Goal: Task Accomplishment & Management: Use online tool/utility

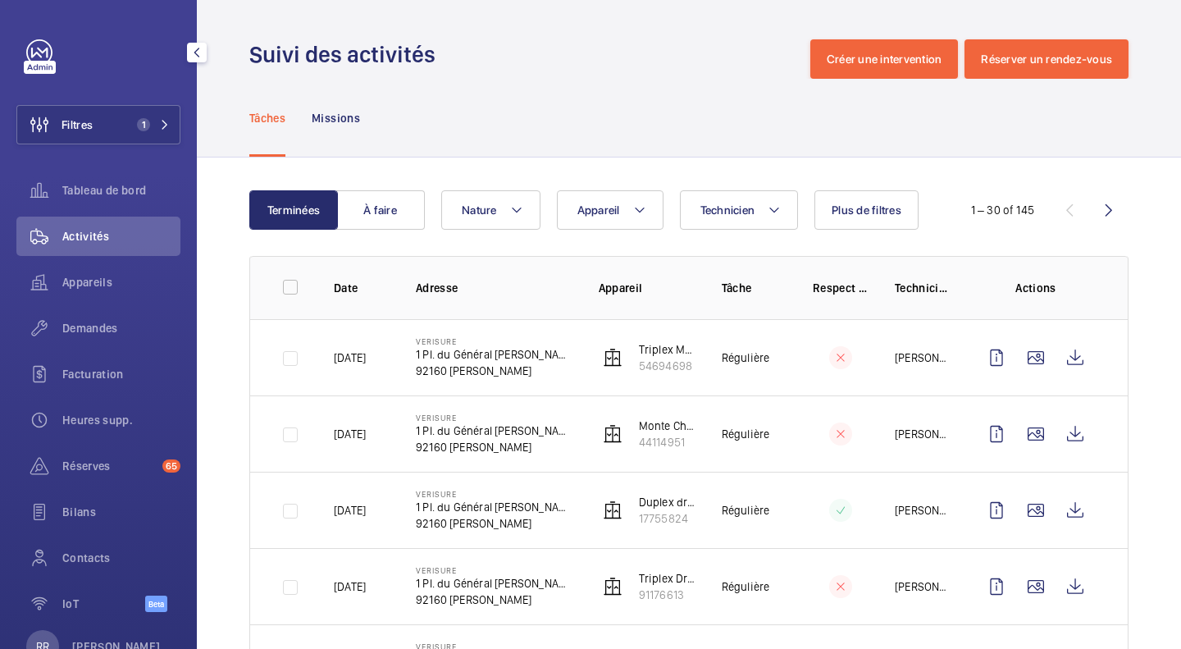
scroll to position [1998, 0]
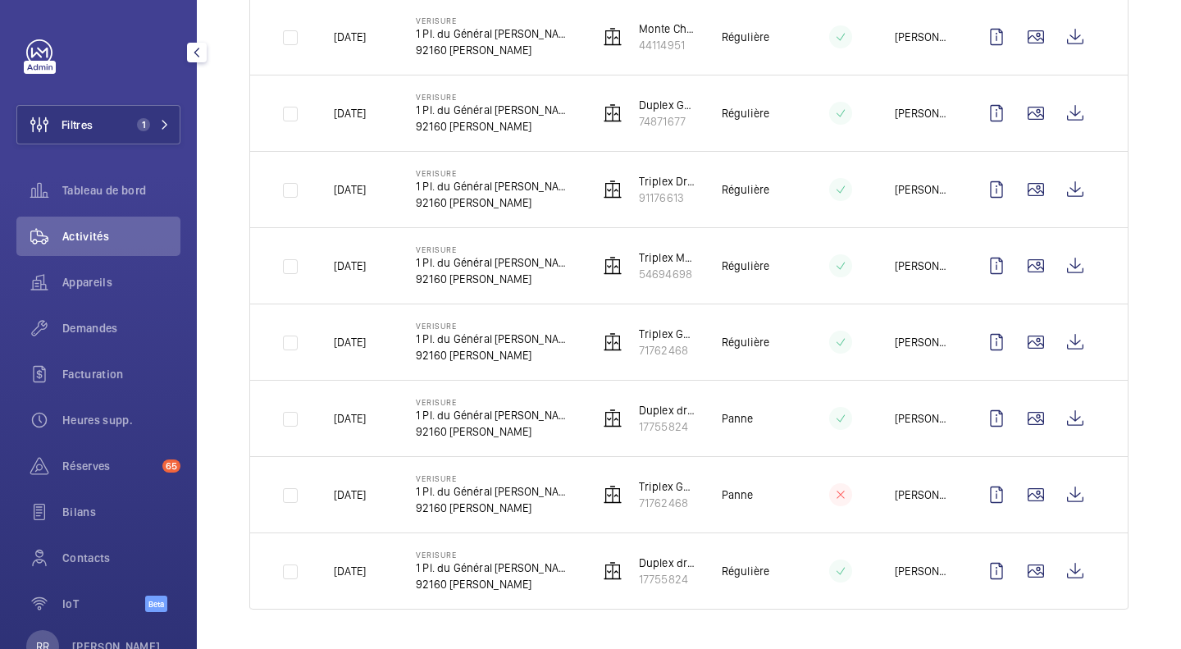
click at [96, 121] on button "Filtres 1" at bounding box center [98, 124] width 164 height 39
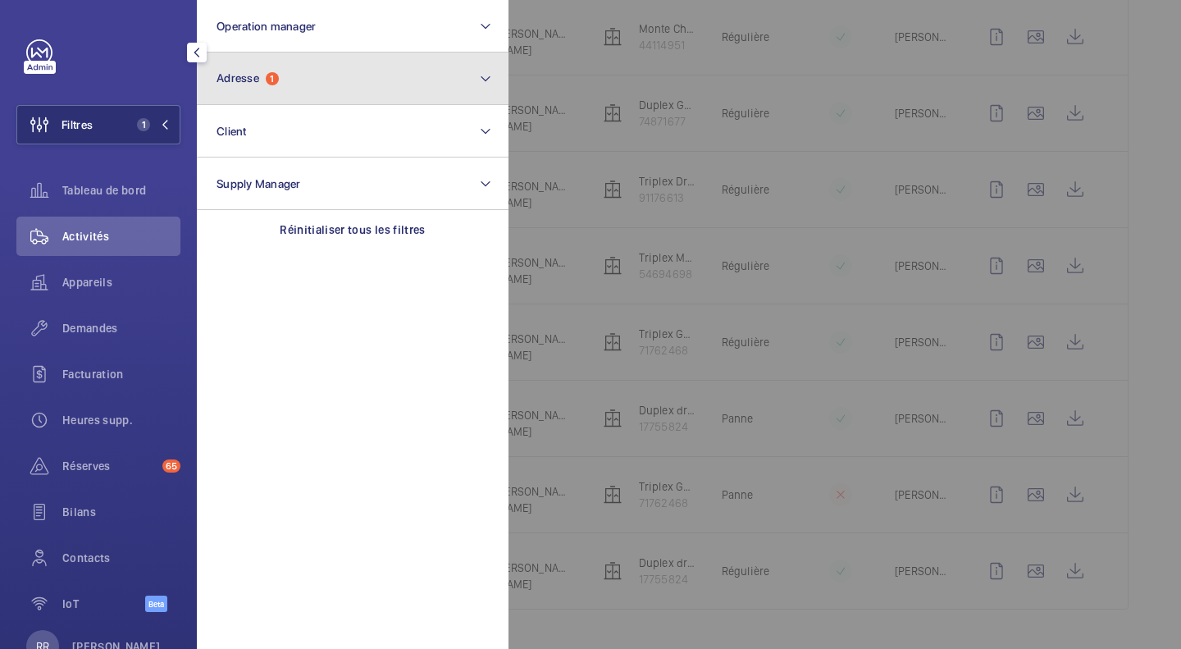
click at [239, 86] on button "Adresse 1" at bounding box center [353, 78] width 312 height 52
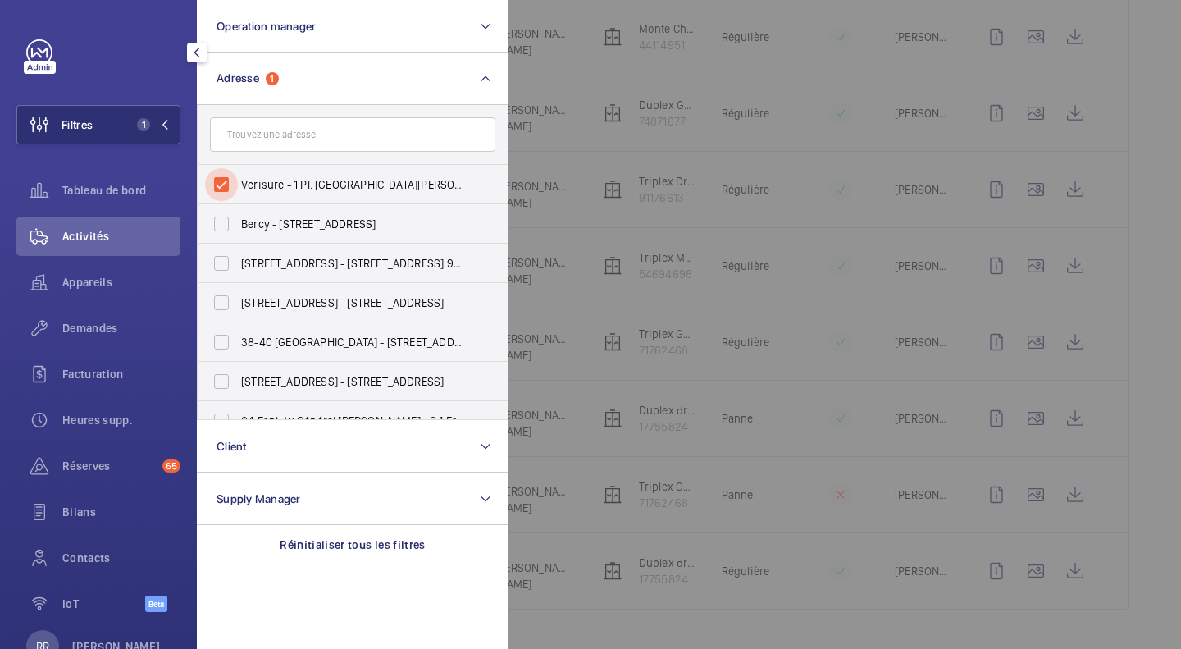
click at [221, 184] on input "Verisure - 1 Pl. [GEOGRAPHIC_DATA][PERSON_NAME] 92160" at bounding box center [221, 184] width 33 height 33
checkbox input "false"
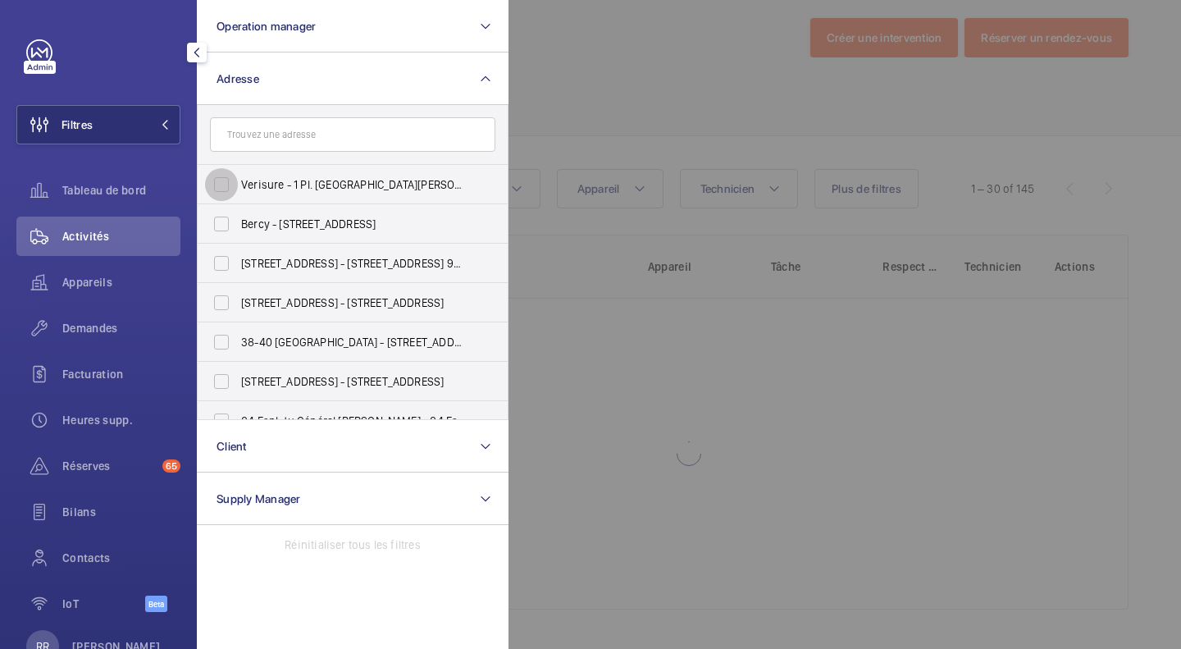
scroll to position [21, 0]
click at [277, 136] on input "text" at bounding box center [352, 134] width 285 height 34
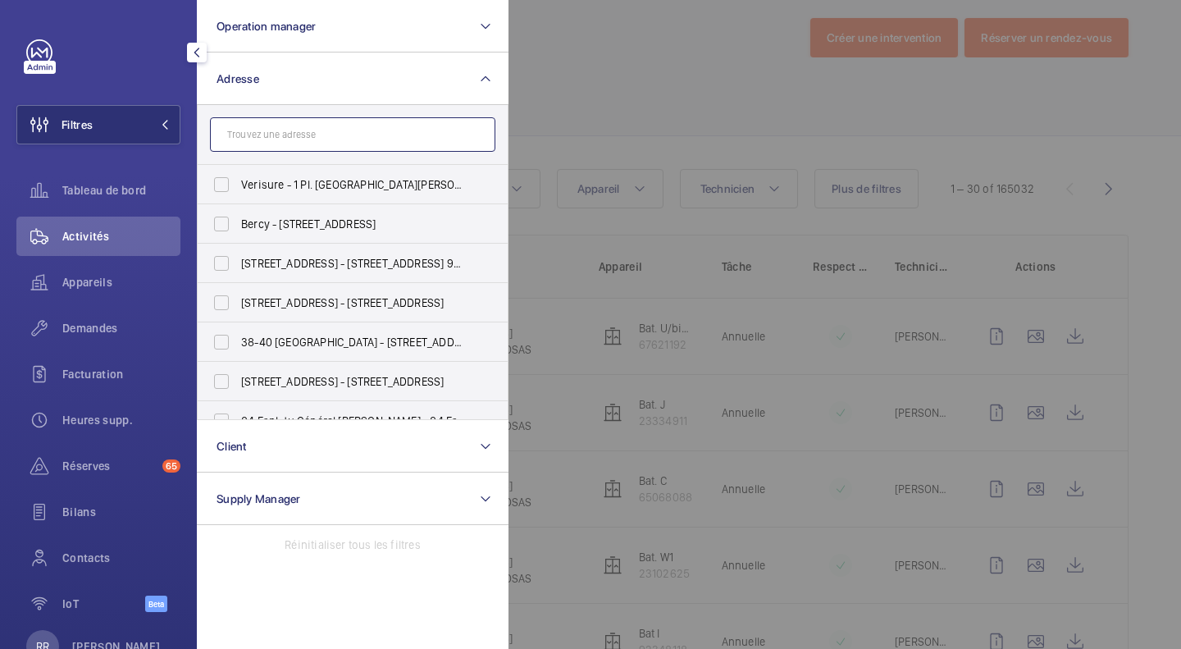
scroll to position [1998, 0]
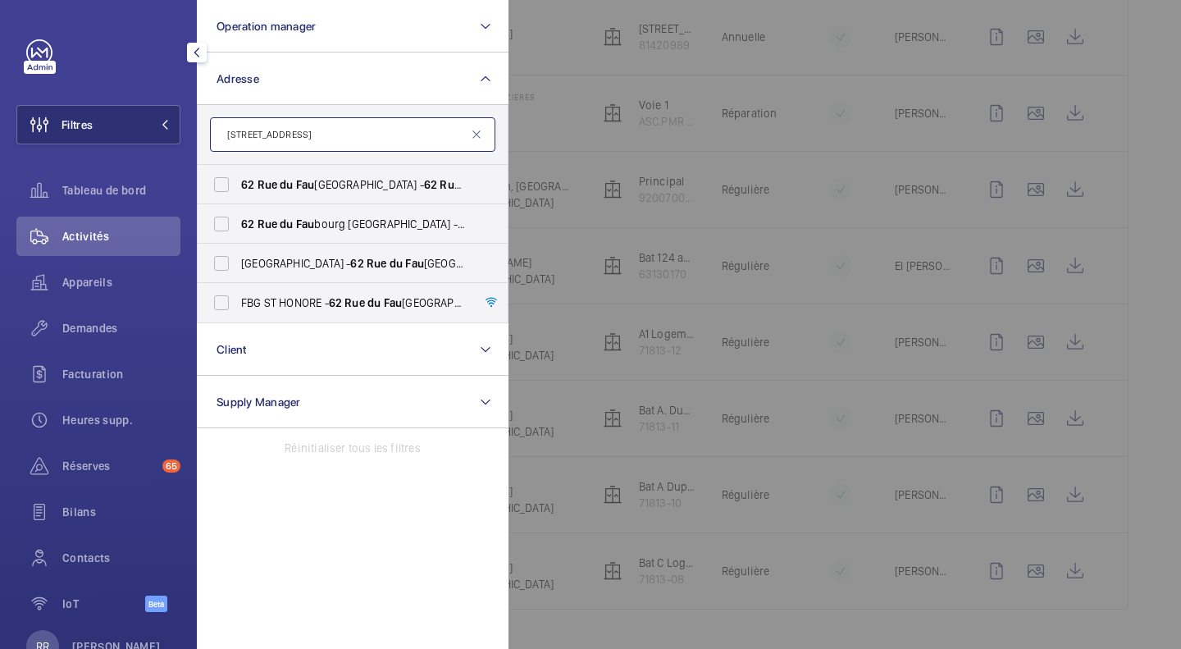
type input "[STREET_ADDRESS]"
click at [223, 191] on input "[STREET_ADDRESS]" at bounding box center [221, 184] width 33 height 33
checkbox input "true"
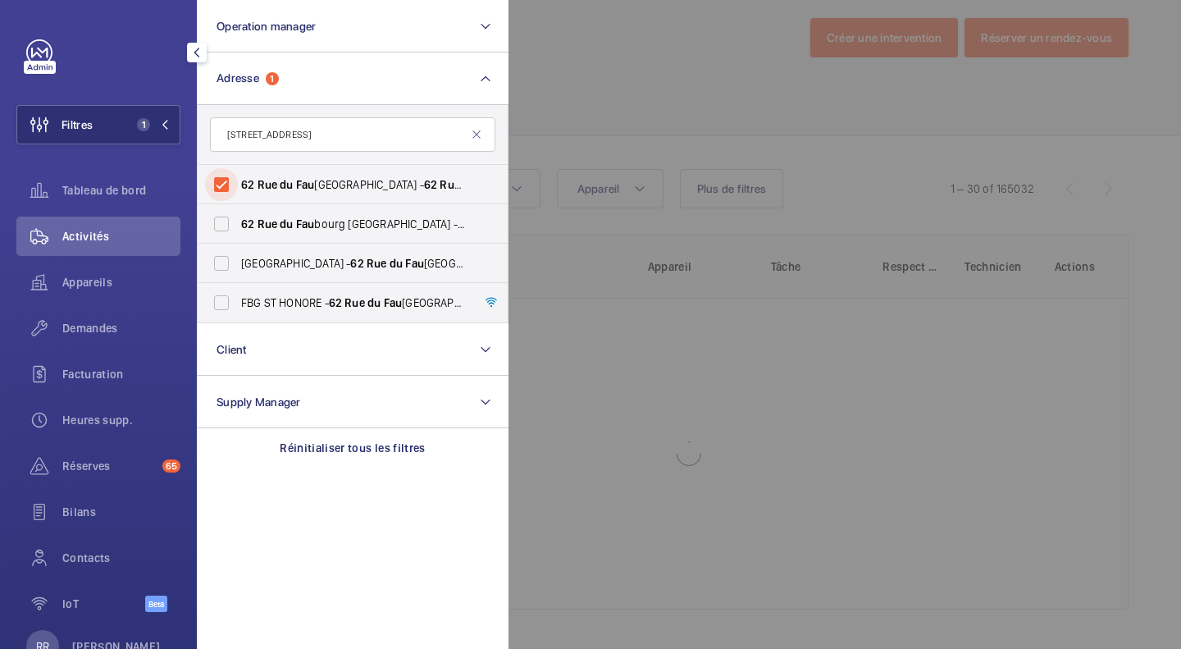
scroll to position [21, 0]
click at [215, 222] on input "[STREET_ADDRESS] - [STREET_ADDRESS]" at bounding box center [221, 223] width 33 height 33
checkbox input "true"
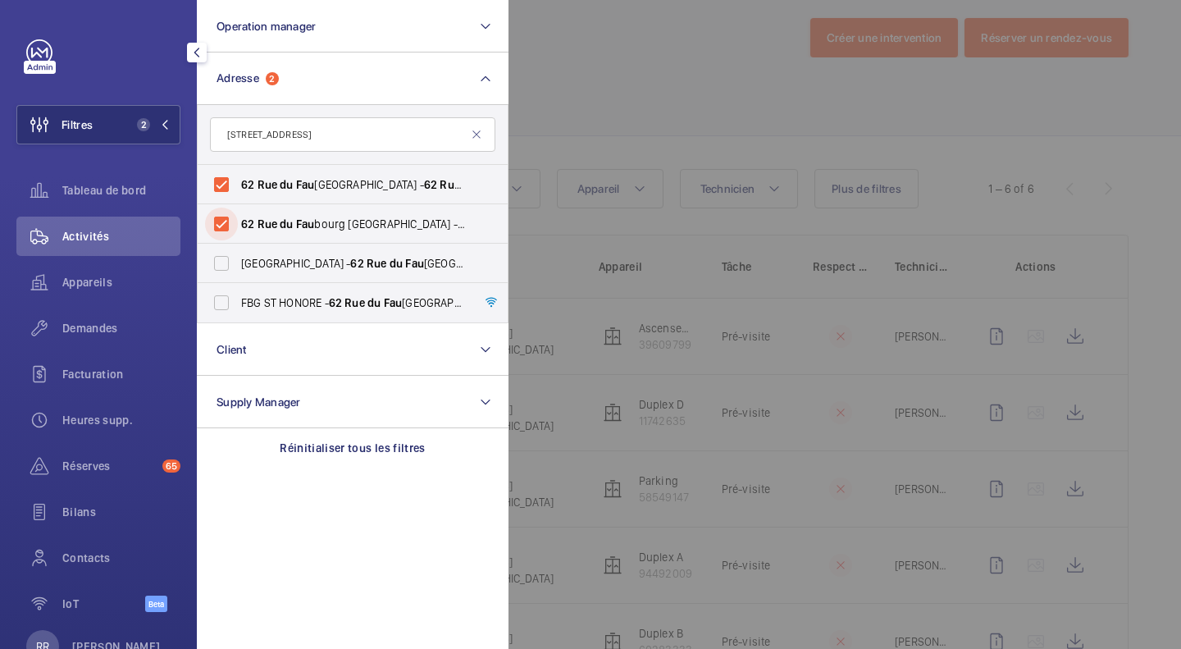
scroll to position [168, 0]
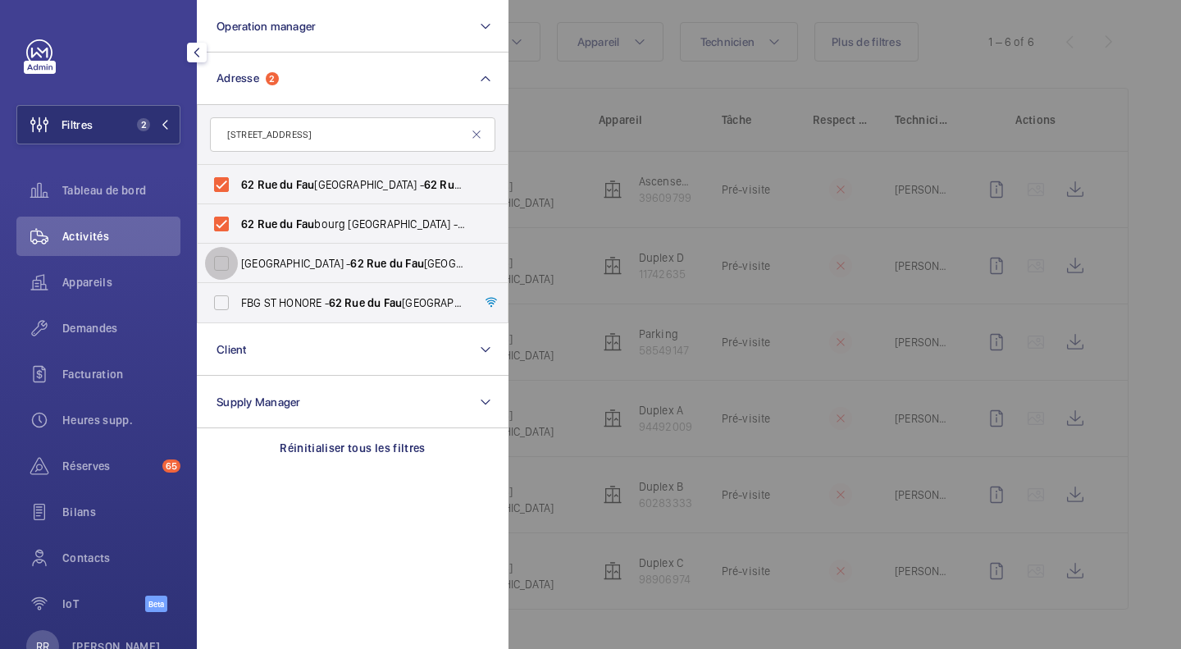
click at [221, 268] on input "[GEOGRAPHIC_DATA] - [STREET_ADDRESS]" at bounding box center [221, 263] width 33 height 33
checkbox input "true"
click at [225, 301] on input "FBG ST HONORE - [STREET_ADDRESS]" at bounding box center [221, 302] width 33 height 33
checkbox input "true"
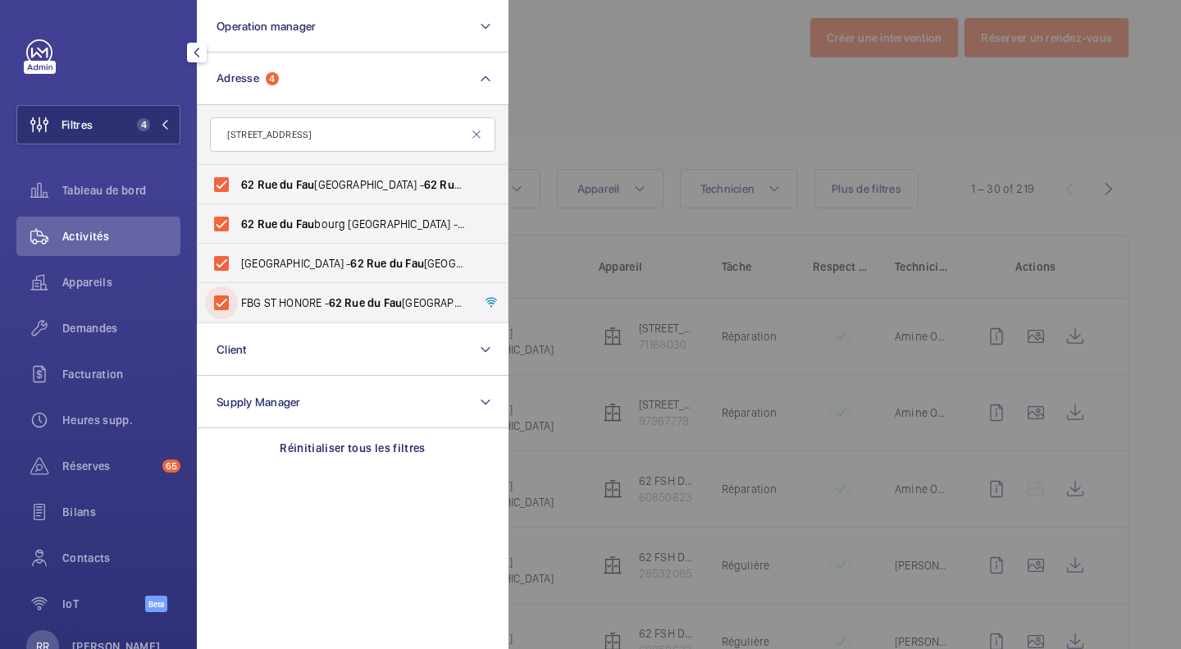
scroll to position [1998, 0]
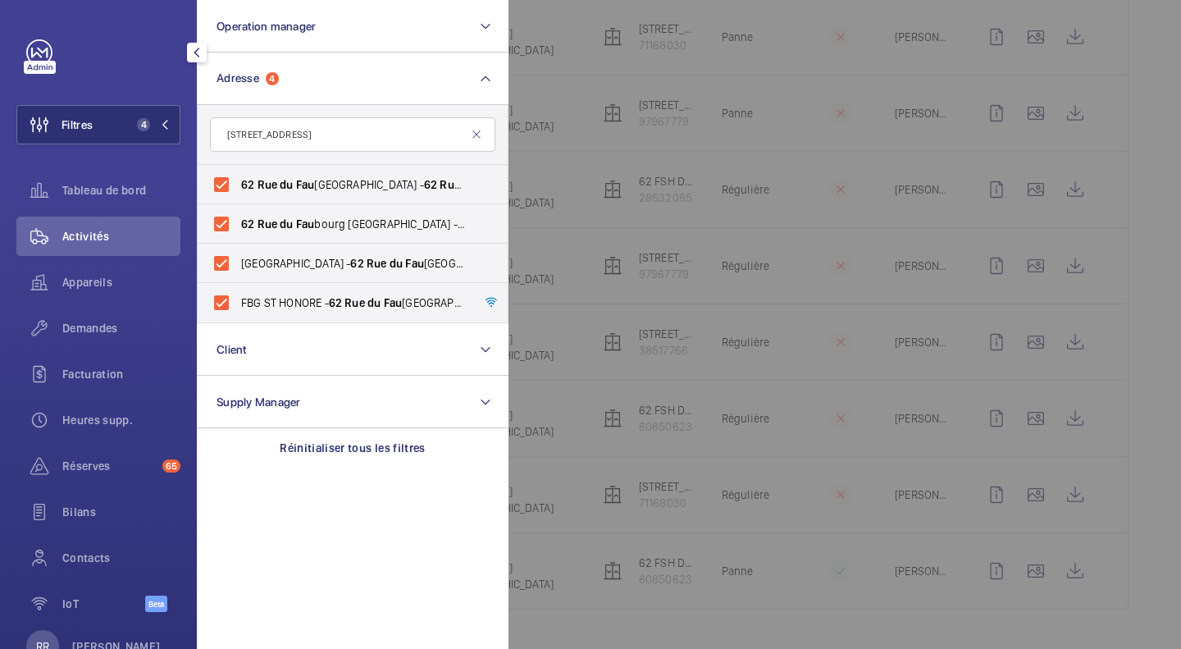
click at [1134, 135] on div at bounding box center [1098, 324] width 1181 height 649
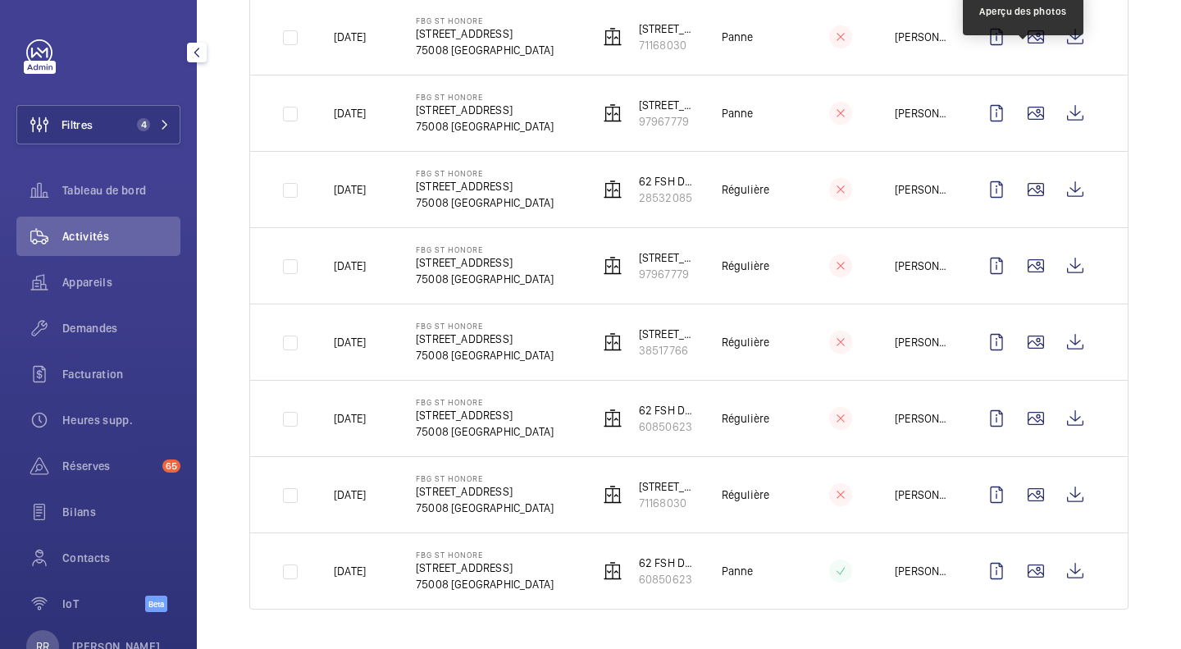
click at [1017, 42] on wm-front-icon-button at bounding box center [1035, 36] width 39 height 39
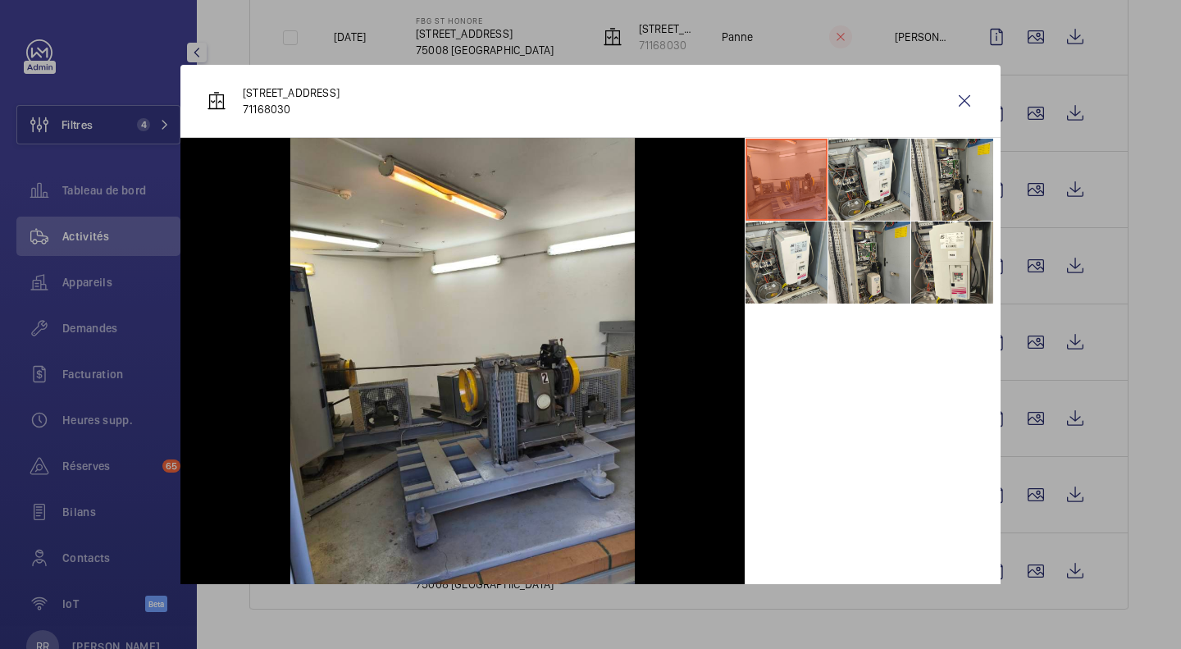
click at [1131, 169] on div at bounding box center [590, 324] width 1181 height 649
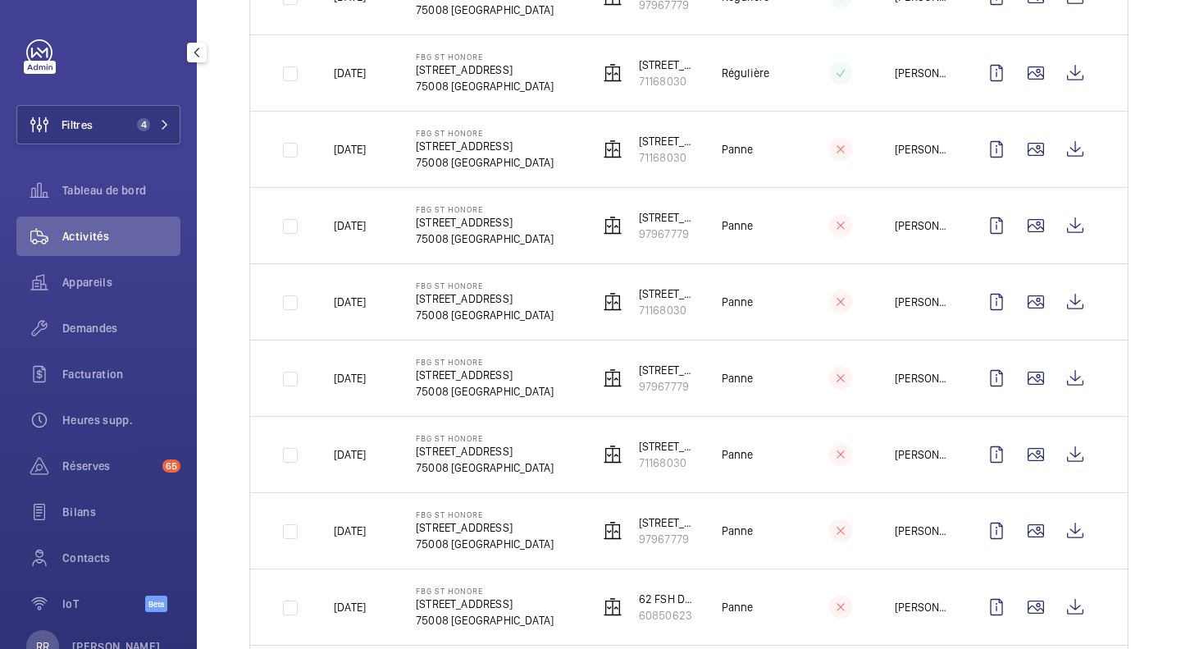
scroll to position [0, 0]
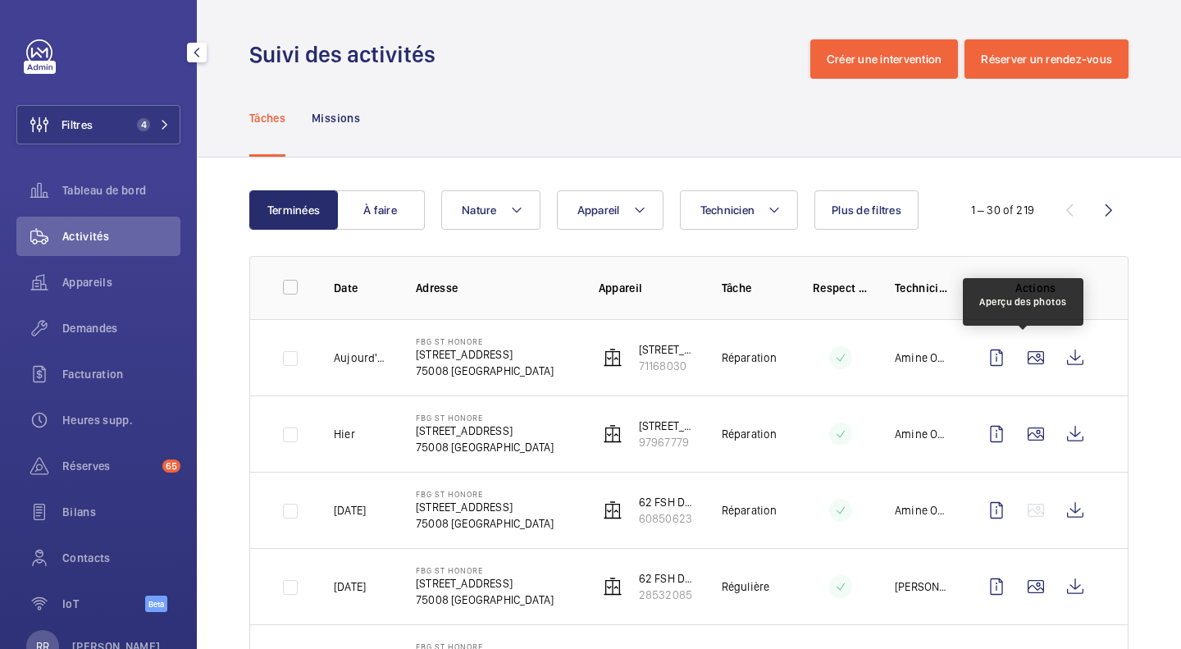
click at [1039, 362] on wm-front-icon-button at bounding box center [1035, 357] width 39 height 39
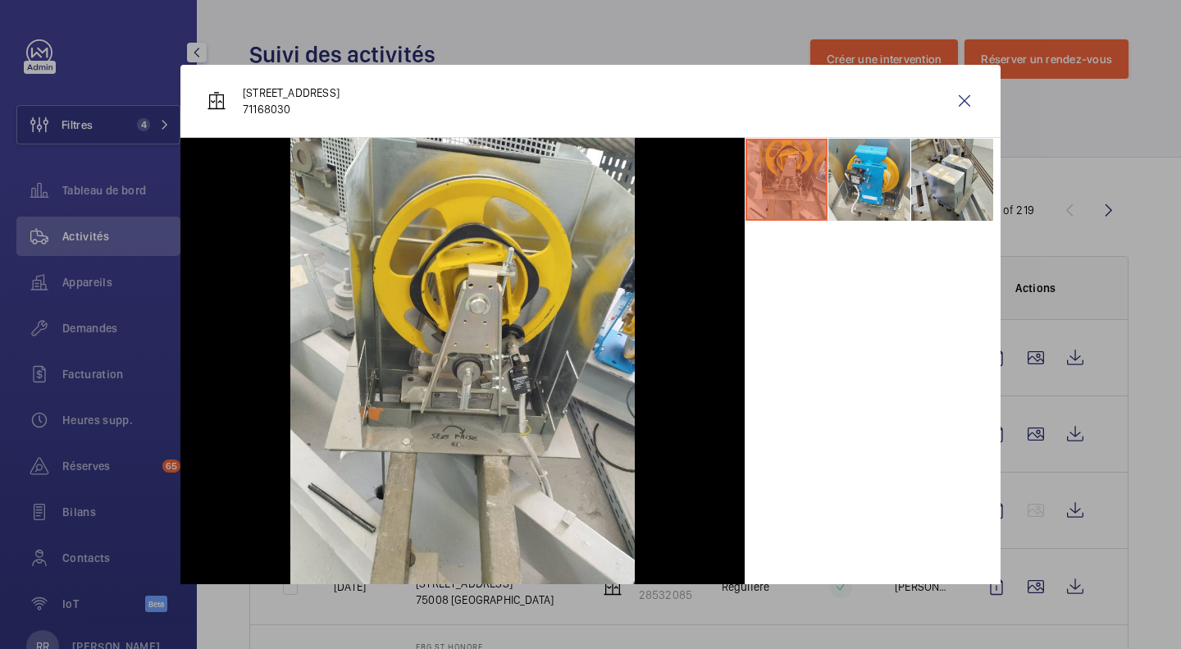
click at [1018, 430] on div at bounding box center [590, 324] width 1181 height 649
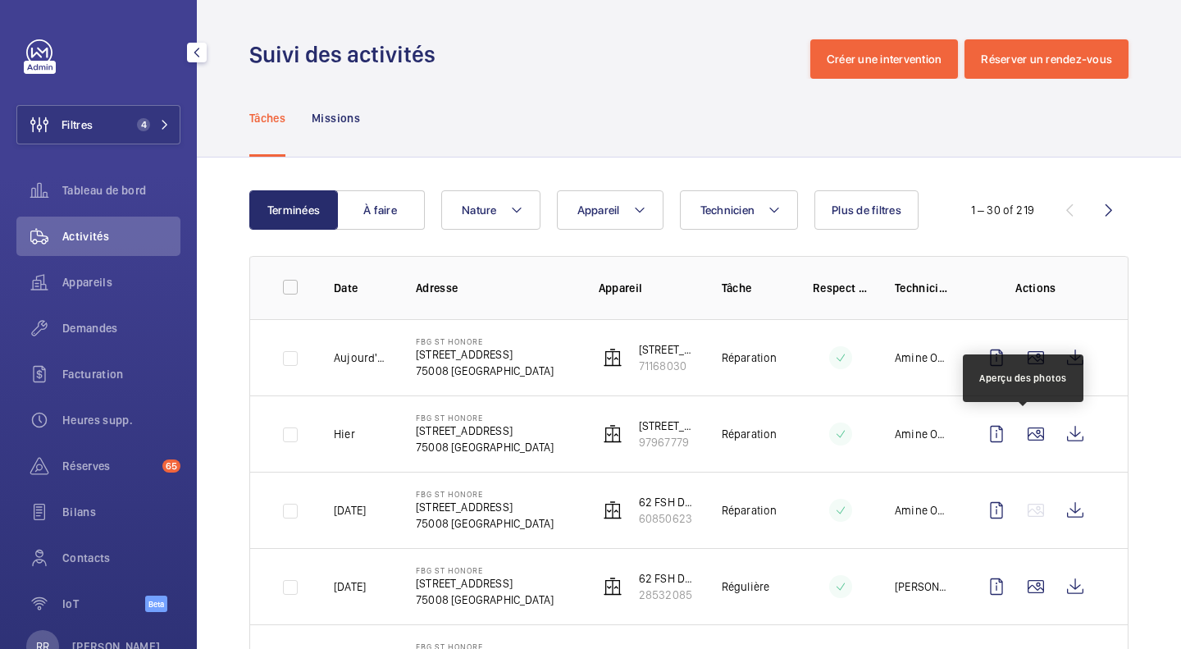
click at [1019, 434] on wm-front-icon-button at bounding box center [1035, 433] width 39 height 39
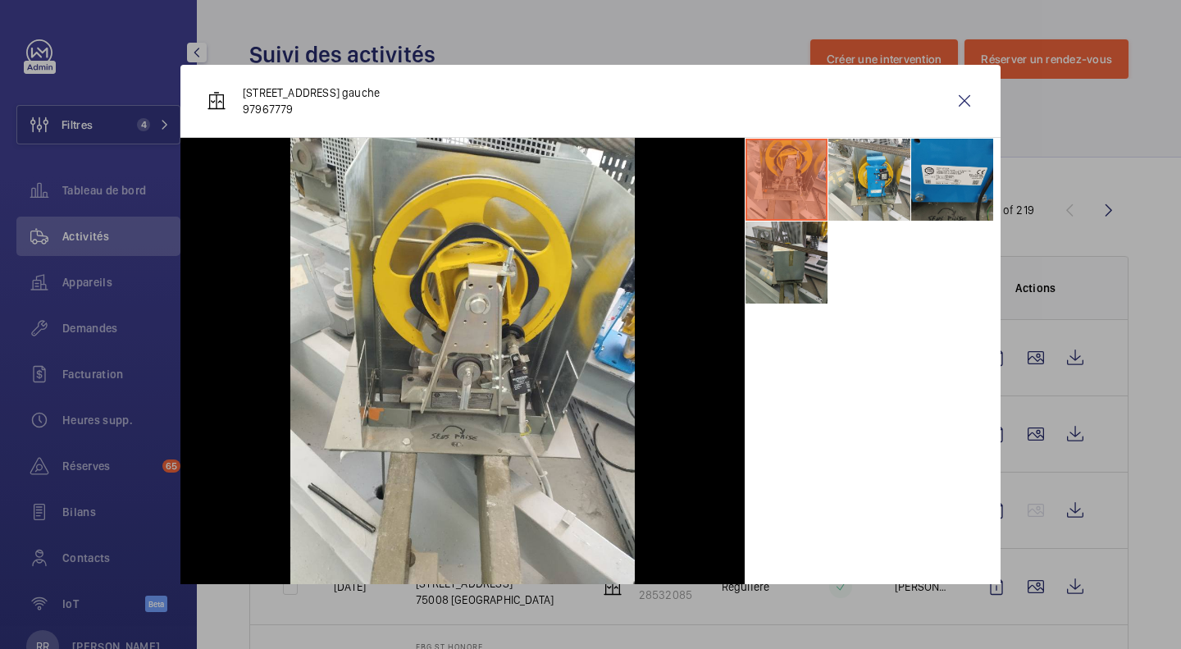
click at [1122, 385] on div at bounding box center [590, 324] width 1181 height 649
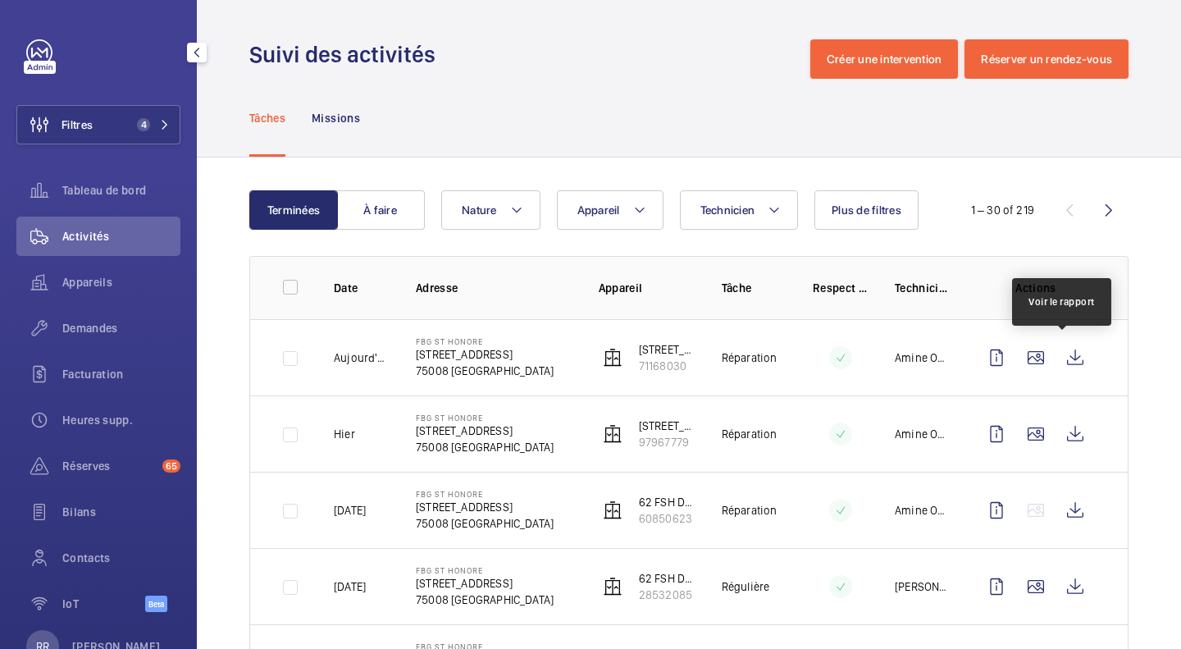
click at [1058, 360] on wm-front-icon-button at bounding box center [1074, 357] width 39 height 39
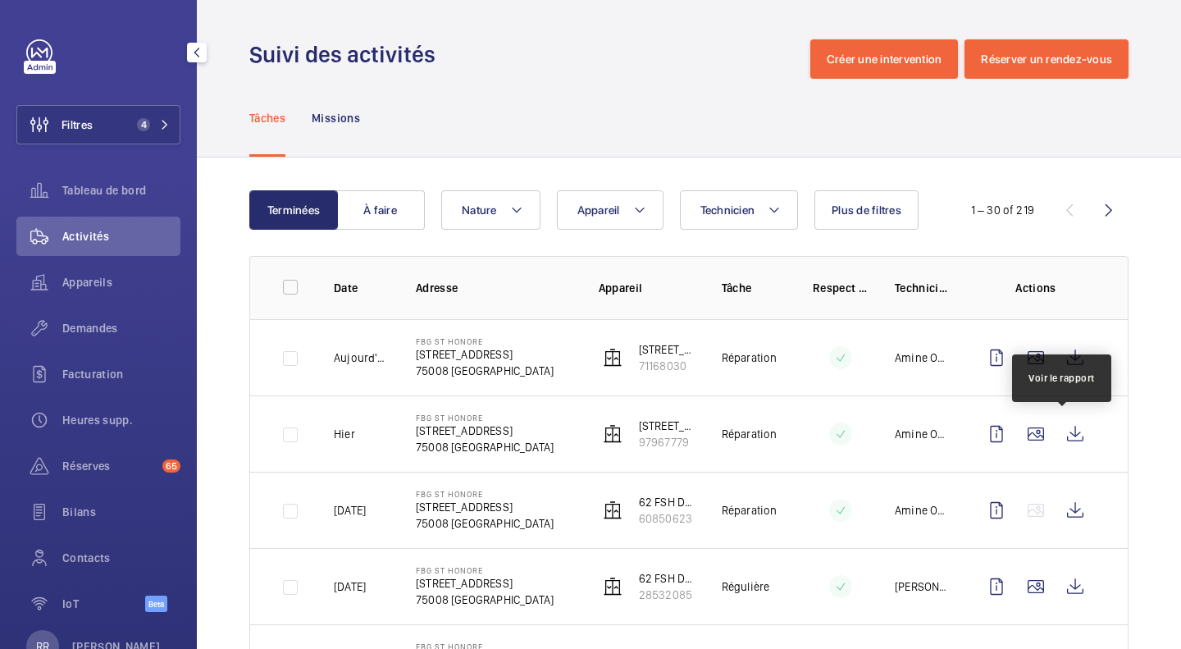
click at [1067, 431] on wm-front-icon-button at bounding box center [1074, 433] width 39 height 39
